Goal: Task Accomplishment & Management: Manage account settings

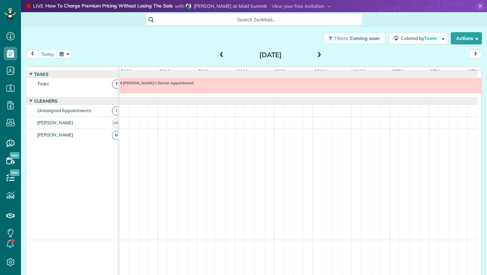
scroll to position [0, 39]
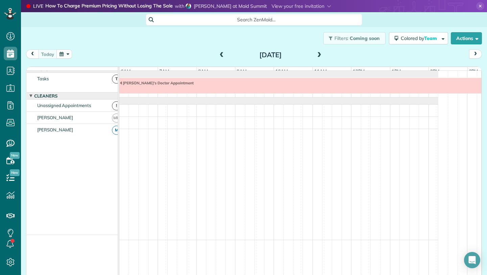
click at [65, 54] on button "button" at bounding box center [64, 53] width 16 height 9
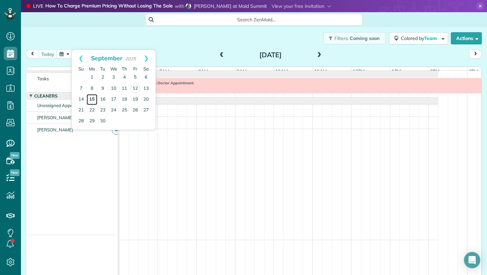
click at [94, 100] on link "15" at bounding box center [92, 99] width 11 height 11
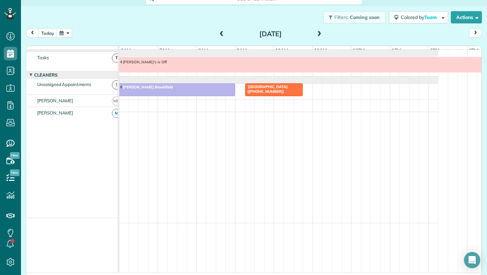
scroll to position [20, 0]
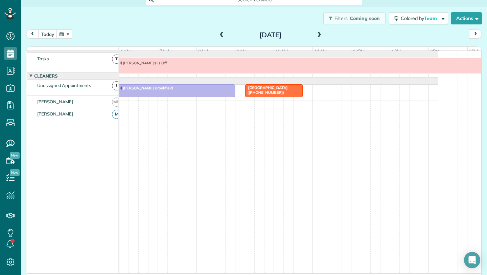
click at [317, 36] on span at bounding box center [318, 35] width 7 height 6
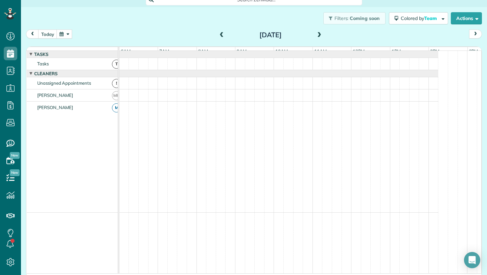
scroll to position [5, 0]
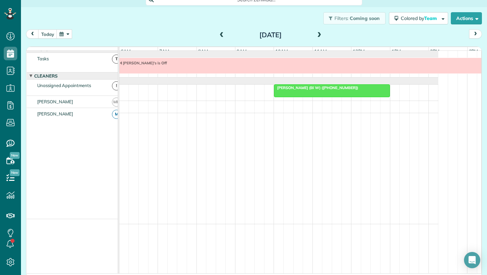
click at [308, 96] on div at bounding box center [331, 91] width 115 height 12
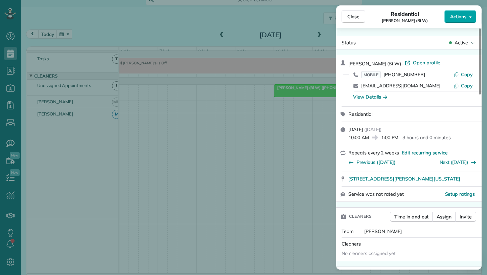
click at [461, 19] on span "Actions" at bounding box center [458, 16] width 16 height 7
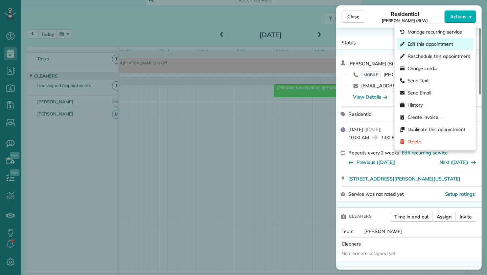
click at [426, 44] on span "Edit this appointment" at bounding box center [430, 44] width 46 height 7
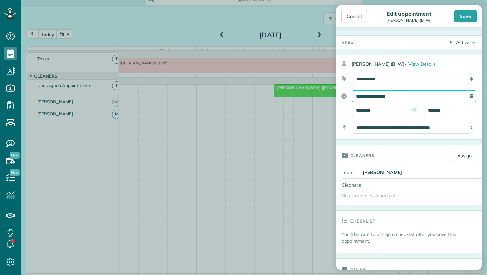
click at [384, 95] on input "**********" at bounding box center [414, 95] width 124 height 11
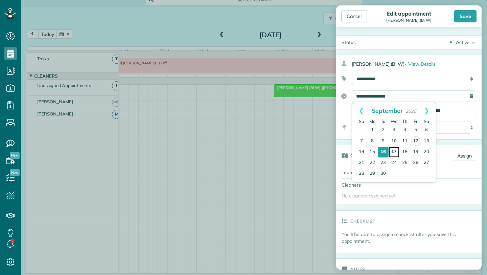
click at [394, 153] on link "17" at bounding box center [394, 151] width 11 height 11
type input "**********"
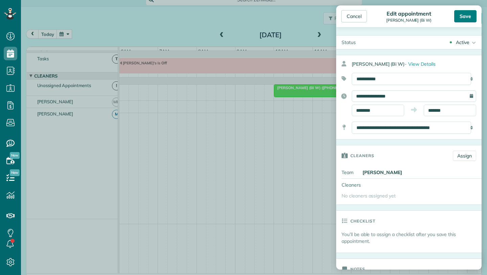
click at [475, 10] on div "Save" at bounding box center [465, 16] width 22 height 12
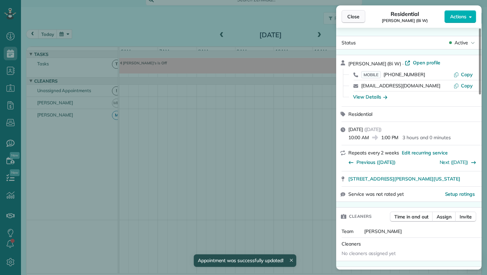
click at [357, 18] on span "Close" at bounding box center [353, 16] width 12 height 7
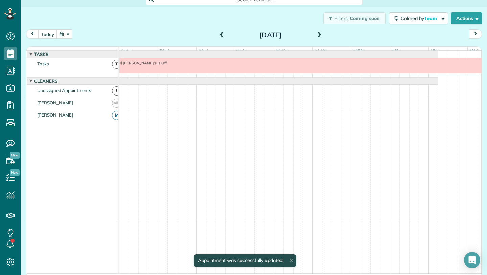
click at [319, 34] on span at bounding box center [318, 35] width 7 height 6
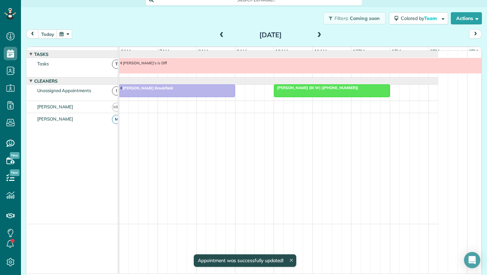
scroll to position [5, 0]
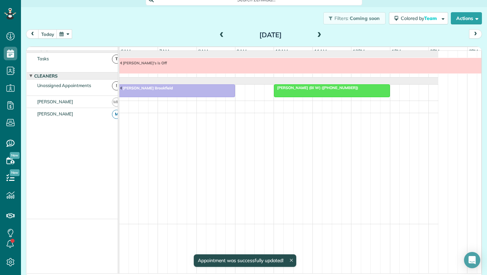
click at [319, 34] on span at bounding box center [318, 35] width 7 height 6
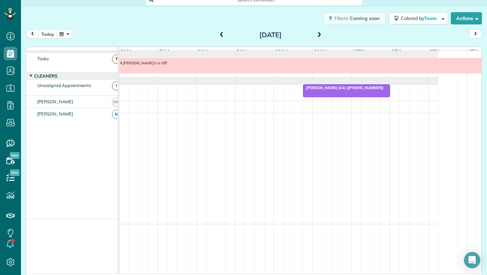
click at [319, 34] on span at bounding box center [318, 35] width 7 height 6
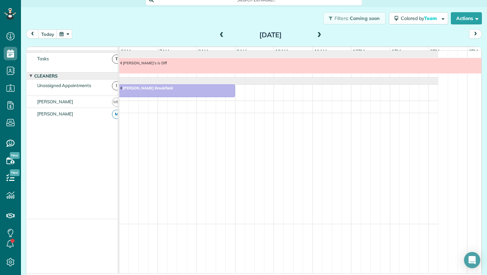
click at [218, 36] on span at bounding box center [221, 35] width 7 height 6
